Goal: Task Accomplishment & Management: Complete application form

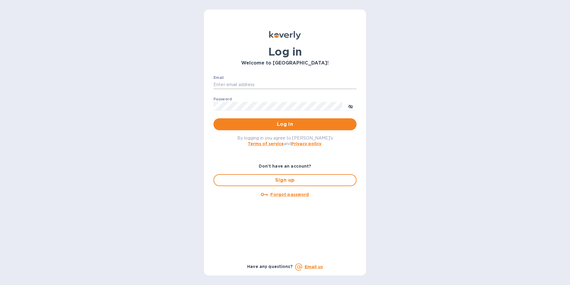
click at [254, 84] on input "Email" at bounding box center [285, 84] width 143 height 9
type input "Maureen.O@wine-circle-imports.com"
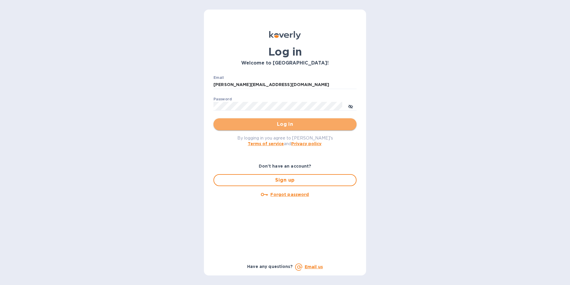
click at [257, 123] on span "Log in" at bounding box center [285, 124] width 134 height 7
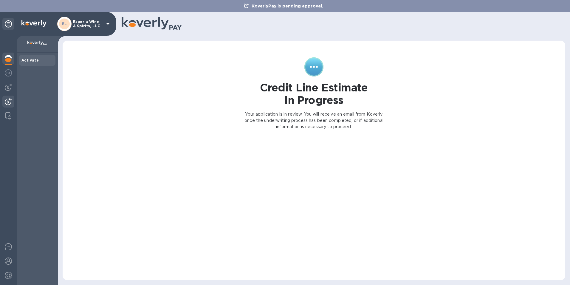
click at [7, 102] on img at bounding box center [8, 101] width 7 height 7
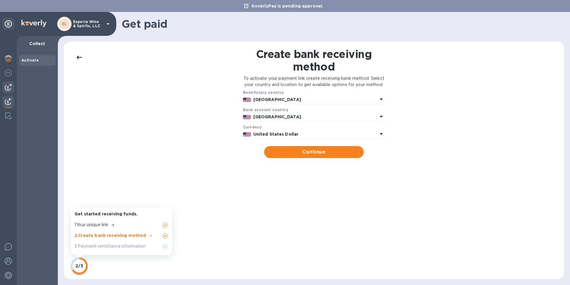
click at [9, 87] on img at bounding box center [8, 87] width 7 height 7
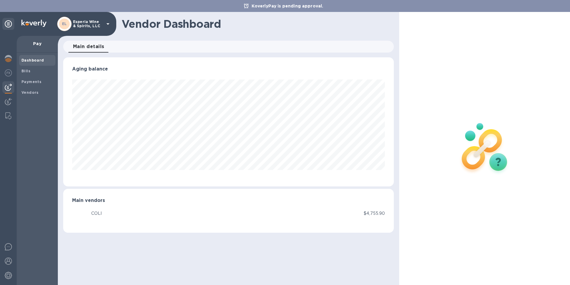
scroll to position [129, 331]
click at [7, 69] on img at bounding box center [8, 72] width 7 height 7
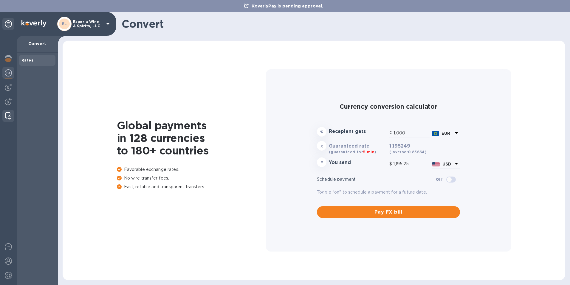
click at [7, 115] on img at bounding box center [8, 115] width 6 height 7
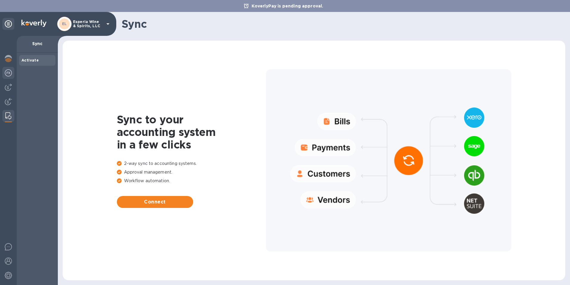
click at [8, 72] on img at bounding box center [8, 72] width 7 height 7
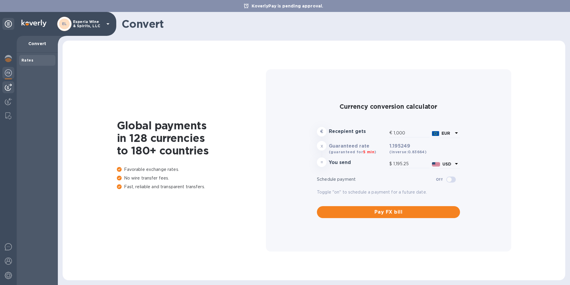
click at [9, 89] on img at bounding box center [8, 87] width 7 height 7
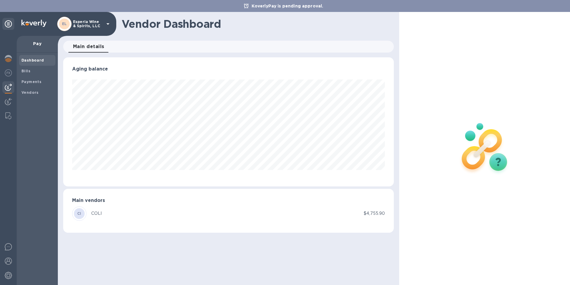
scroll to position [129, 331]
click at [33, 91] on b "Vendors" at bounding box center [29, 92] width 17 height 4
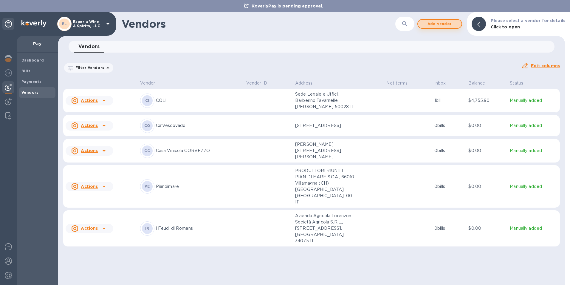
click at [438, 23] on span "Add vendor" at bounding box center [440, 23] width 34 height 7
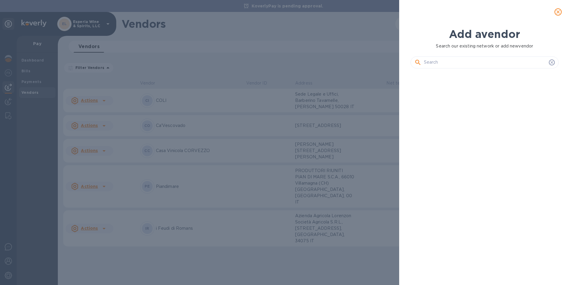
scroll to position [189, 151]
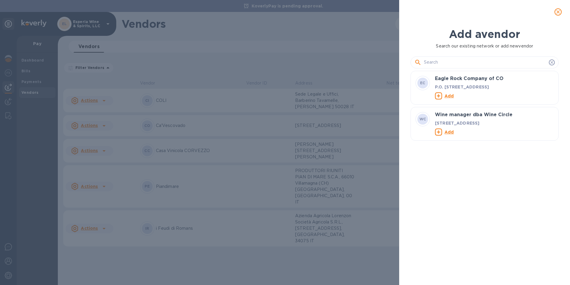
click at [431, 65] on input "text" at bounding box center [485, 62] width 123 height 9
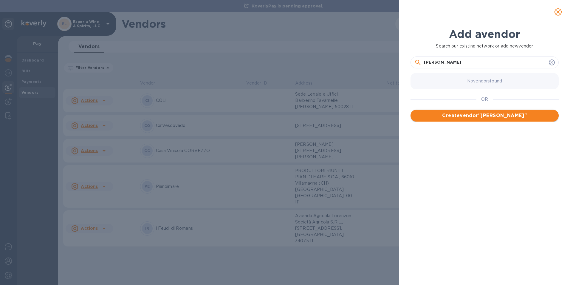
type input "[PERSON_NAME]"
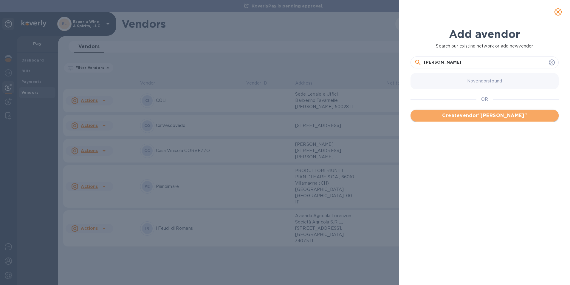
click at [474, 119] on span "Create vendor " [PERSON_NAME] "" at bounding box center [485, 115] width 139 height 7
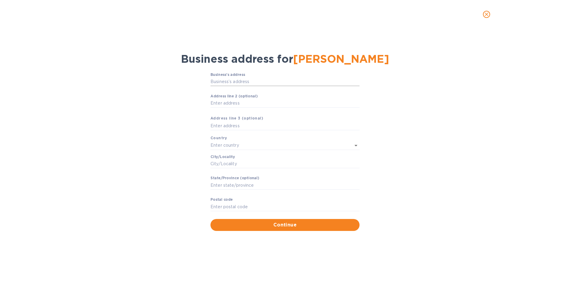
click at [221, 84] on input "Business’s аddress" at bounding box center [285, 81] width 149 height 9
click at [227, 82] on input "Business’s аddress" at bounding box center [285, 81] width 149 height 9
paste input "VIA DELLE CROCETTE 16/20"
type input "16 via delle crocette"
type input "[GEOGRAPHIC_DATA]"
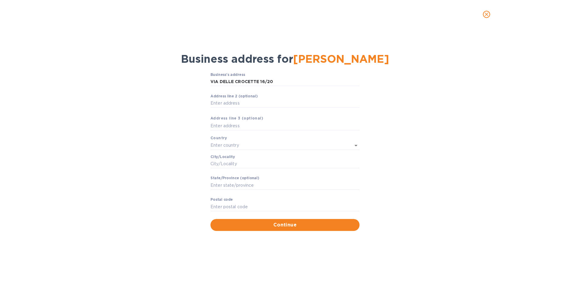
type input "[GEOGRAPHIC_DATA]"
type input "26041"
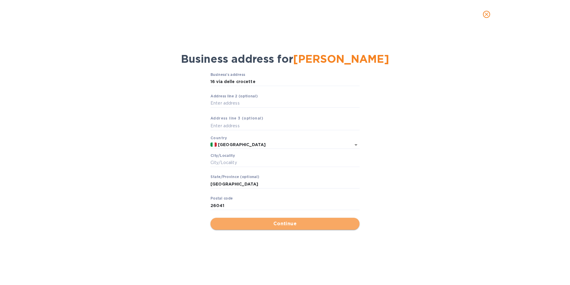
click at [293, 226] on span "Continue" at bounding box center [285, 223] width 140 height 7
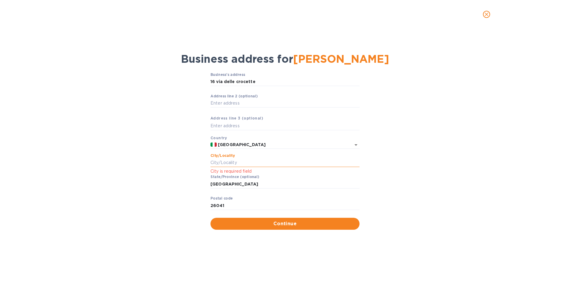
click at [222, 162] on input "Сity/Locаlity" at bounding box center [285, 162] width 149 height 9
type input "[GEOGRAPHIC_DATA]"
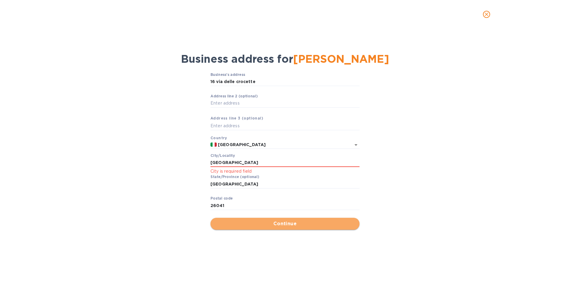
click at [279, 223] on span "Continue" at bounding box center [285, 223] width 140 height 7
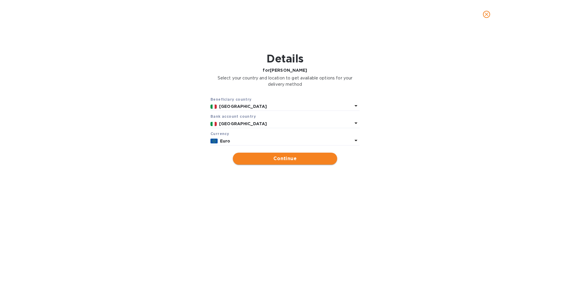
click at [284, 162] on span "Continue" at bounding box center [285, 158] width 95 height 7
type input "[PERSON_NAME]"
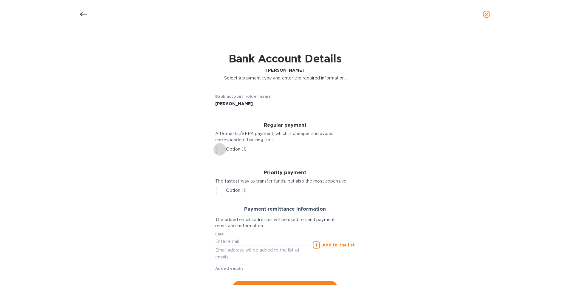
click at [217, 149] on input "Option (1)" at bounding box center [220, 149] width 13 height 13
checkbox input "true"
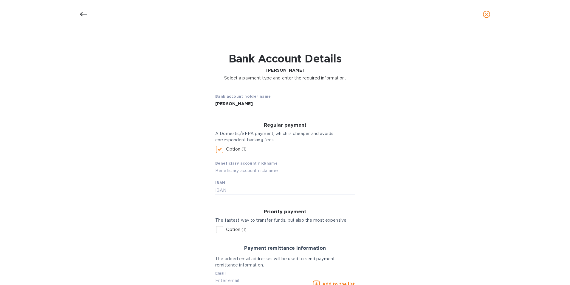
click at [220, 172] on input "text" at bounding box center [285, 170] width 140 height 9
type input "[PERSON_NAME]"
click at [222, 192] on input "text" at bounding box center [285, 190] width 140 height 9
paste input "[FINANCIAL_ID]"
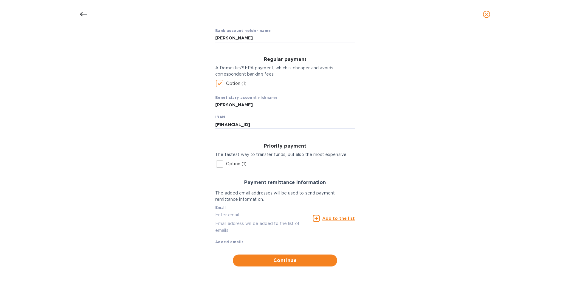
scroll to position [69, 0]
type input "[FINANCIAL_ID]"
click at [230, 214] on input "text" at bounding box center [262, 214] width 95 height 9
type input "[EMAIL_ADDRESS][DOMAIN_NAME]"
click at [337, 216] on u "Add to the list" at bounding box center [338, 218] width 33 height 5
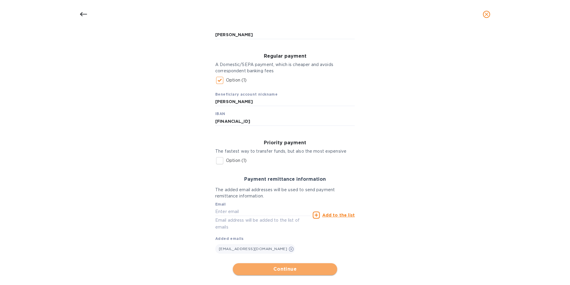
click at [282, 270] on span "Continue" at bounding box center [285, 268] width 95 height 7
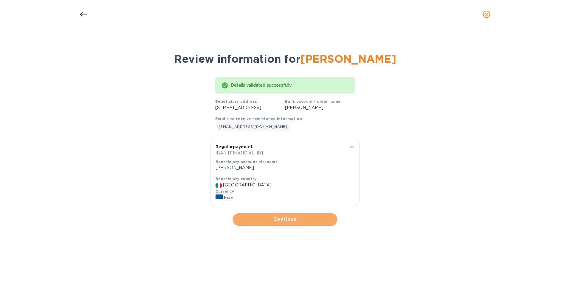
click at [281, 223] on span "Continue" at bounding box center [285, 218] width 95 height 7
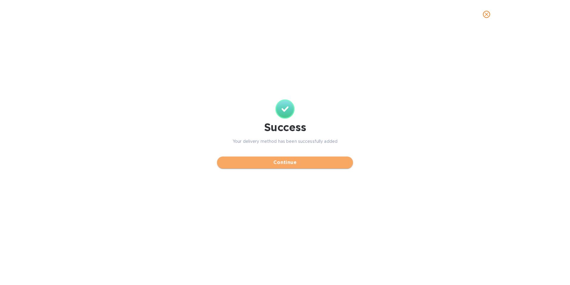
click at [279, 163] on span "Continue" at bounding box center [285, 162] width 126 height 7
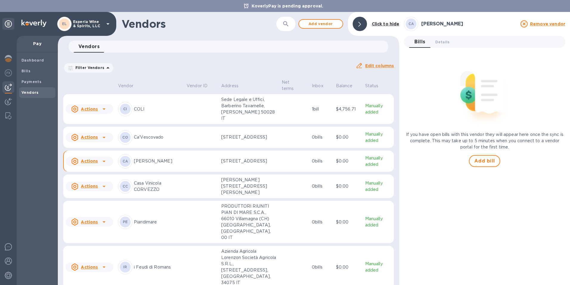
click at [185, 158] on td at bounding box center [201, 160] width 35 height 21
click at [105, 157] on icon at bounding box center [104, 160] width 7 height 7
click at [95, 183] on b "Add new bill" at bounding box center [96, 182] width 28 height 5
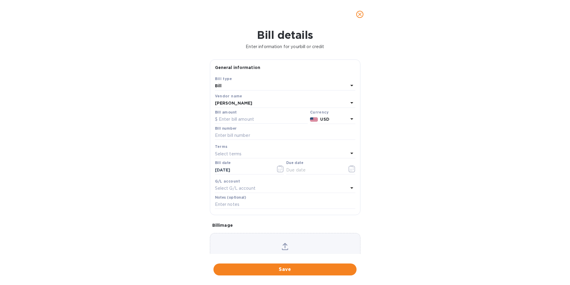
click at [350, 122] on icon at bounding box center [351, 118] width 7 height 7
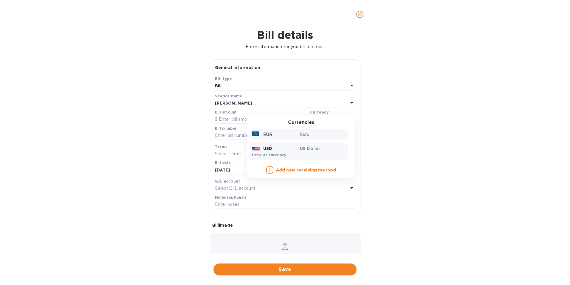
click at [286, 139] on div "EUR" at bounding box center [275, 134] width 48 height 9
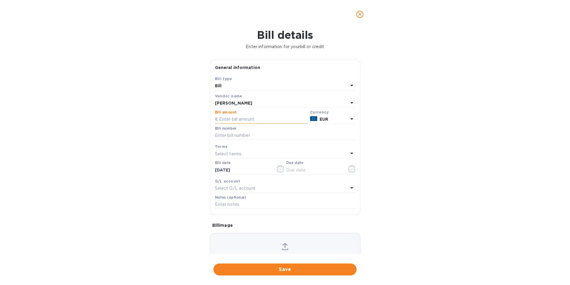
click at [233, 124] on input "text" at bounding box center [261, 119] width 93 height 9
type input "777"
click at [218, 140] on input "text" at bounding box center [285, 135] width 140 height 9
click at [228, 209] on input "text" at bounding box center [285, 204] width 140 height 9
paste input "1/[PHONE_NUMBER]"
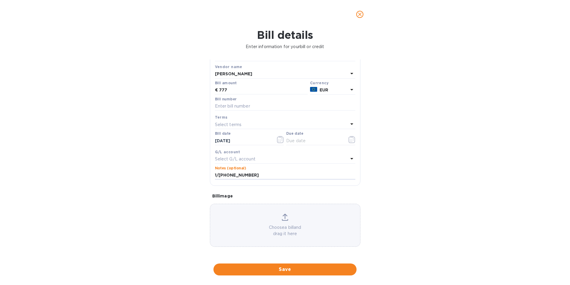
scroll to position [47, 0]
type input "1/[PHONE_NUMBER]"
click at [271, 220] on div "Choose a bill and drag it here" at bounding box center [285, 224] width 150 height 23
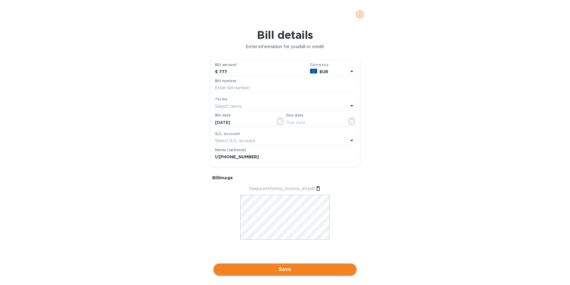
click at [284, 268] on span "Save" at bounding box center [285, 268] width 134 height 7
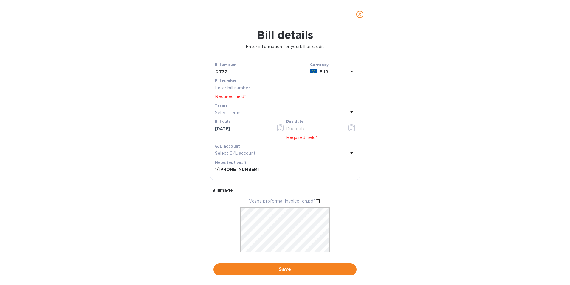
click at [224, 92] on input "text" at bounding box center [285, 88] width 140 height 9
paste input "1/[PHONE_NUMBER]"
type input "Inv 1/[PHONE_NUMBER]"
click at [245, 174] on input "1/[PHONE_NUMBER]" at bounding box center [285, 169] width 140 height 9
click at [215, 174] on input "1/[PHONE_NUMBER]" at bounding box center [285, 169] width 140 height 9
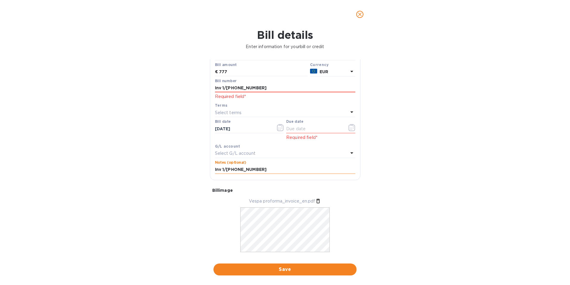
click at [250, 174] on input "Inv 1/[PHONE_NUMBER]" at bounding box center [285, 169] width 140 height 9
type input "Inv 1/[PHONE_NUMBER], CT302025"
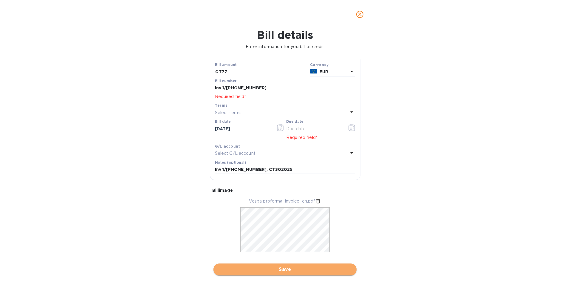
click at [289, 269] on span "Save" at bounding box center [285, 268] width 134 height 7
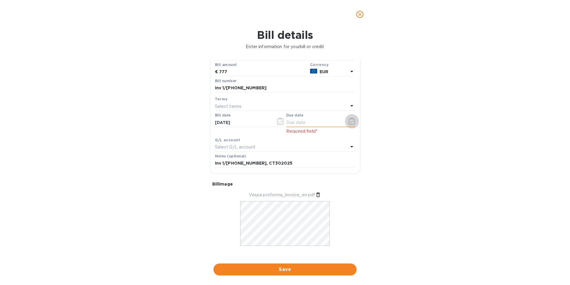
click at [349, 125] on icon "button" at bounding box center [352, 121] width 7 height 7
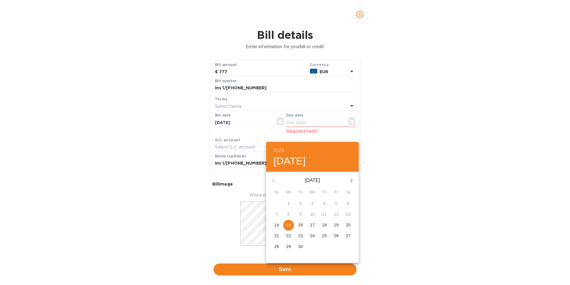
click at [288, 227] on p "15" at bounding box center [288, 225] width 5 height 6
type input "[DATE]"
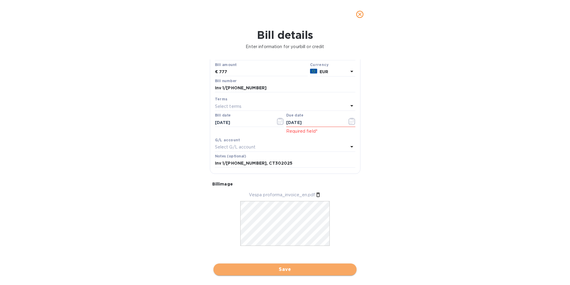
click at [277, 269] on span "Save" at bounding box center [285, 268] width 134 height 7
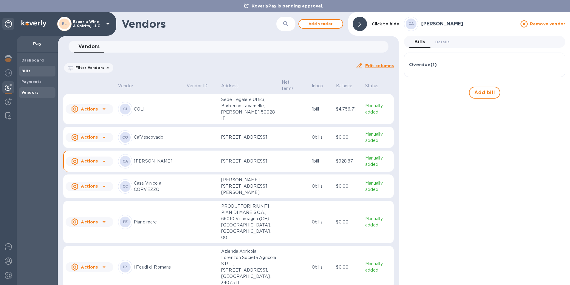
click at [24, 70] on b "Bills" at bounding box center [25, 71] width 9 height 4
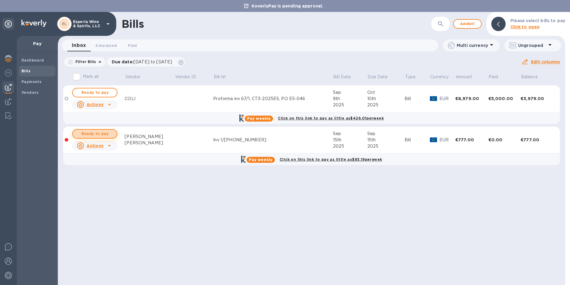
click at [87, 134] on span "Ready to pay" at bounding box center [95, 133] width 35 height 7
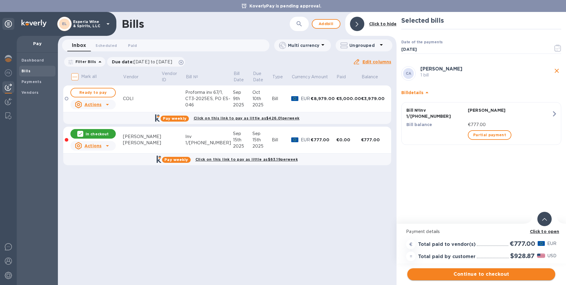
click at [487, 274] on span "Continue to checkout" at bounding box center [481, 273] width 138 height 7
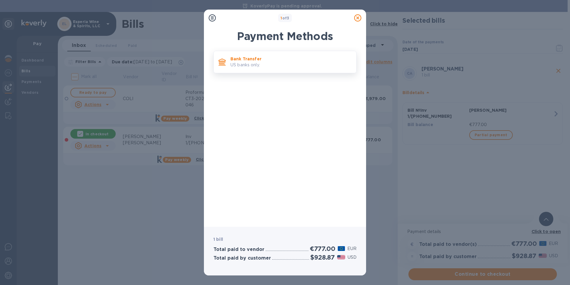
click at [249, 60] on p "Bank Transfer" at bounding box center [291, 59] width 121 height 6
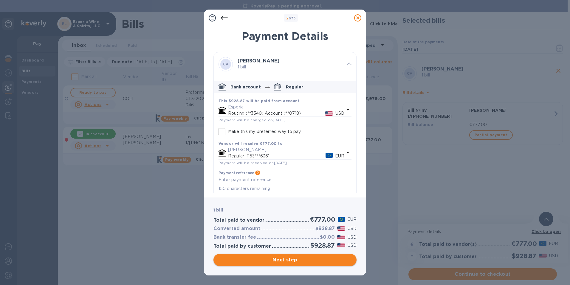
click at [273, 258] on span "Next step" at bounding box center [285, 259] width 134 height 7
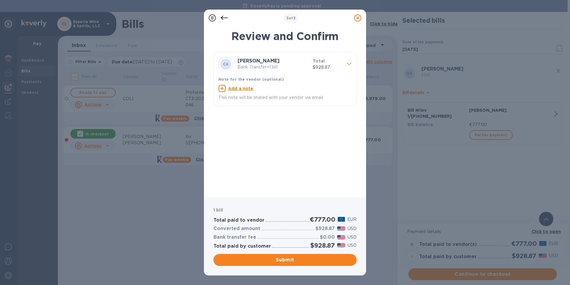
click at [242, 89] on u "Add a note" at bounding box center [240, 88] width 25 height 5
click at [225, 92] on textarea at bounding box center [280, 89] width 123 height 5
paste textarea "1/[PHONE_NUMBER]"
type textarea "Inv 1/[PHONE_NUMBER]"
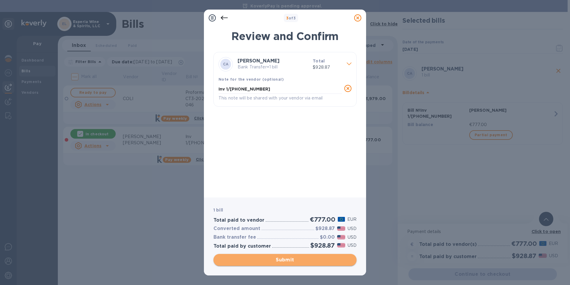
click at [273, 260] on span "Submit" at bounding box center [285, 259] width 134 height 7
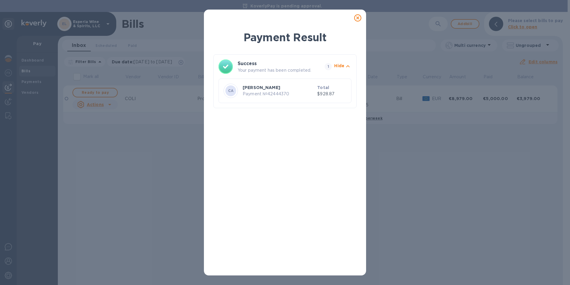
click at [359, 18] on icon at bounding box center [357, 17] width 7 height 7
